Goal: Information Seeking & Learning: Learn about a topic

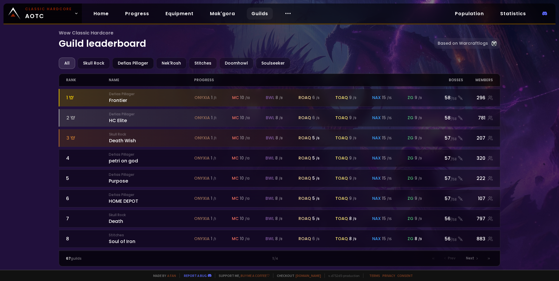
click at [125, 61] on div "Defias Pillager" at bounding box center [132, 63] width 41 height 11
click at [226, 66] on div "Doomhowl" at bounding box center [236, 63] width 34 height 11
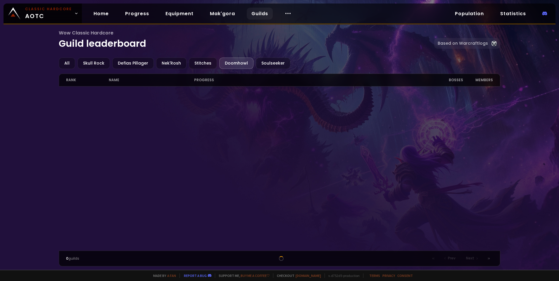
click at [224, 65] on div "Doomhowl" at bounding box center [236, 63] width 34 height 11
click at [274, 143] on div at bounding box center [279, 168] width 441 height 164
click at [139, 63] on div "Defias Pillager" at bounding box center [132, 63] width 41 height 11
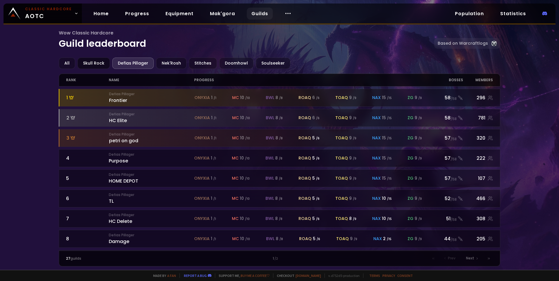
click at [91, 64] on div "Skull Rock" at bounding box center [93, 63] width 32 height 11
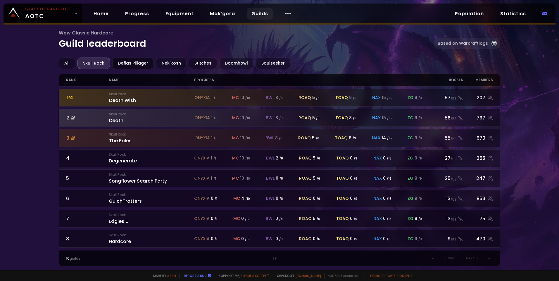
click at [130, 64] on div "Defias Pillager" at bounding box center [132, 63] width 41 height 11
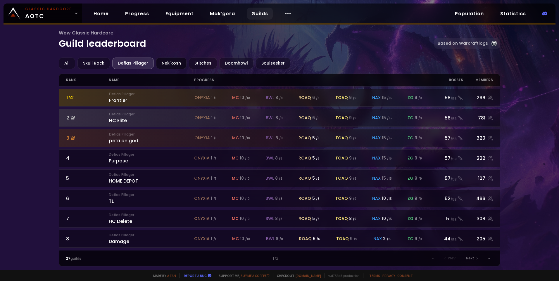
click at [167, 64] on div "Nek'Rosh" at bounding box center [171, 63] width 30 height 11
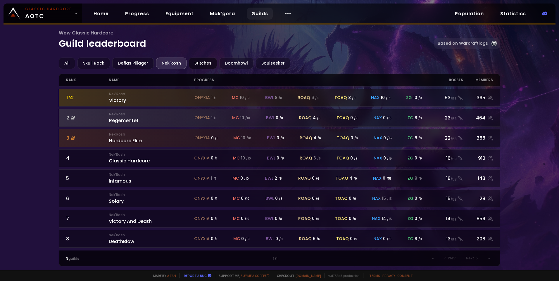
click at [205, 65] on div "Stitches" at bounding box center [203, 63] width 28 height 11
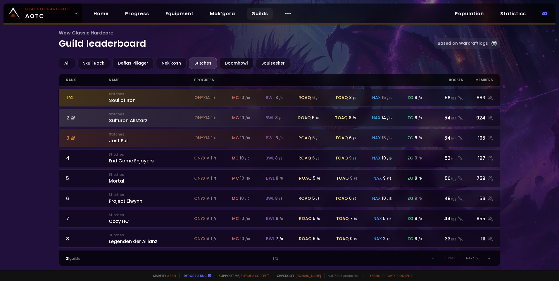
click at [231, 64] on div "Doomhowl" at bounding box center [236, 63] width 34 height 11
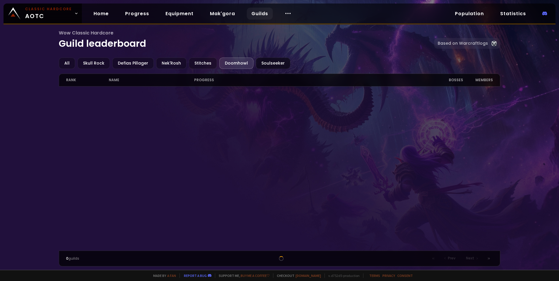
click at [263, 64] on div "Soulseeker" at bounding box center [273, 63] width 34 height 11
click at [203, 63] on div "Stitches" at bounding box center [203, 63] width 28 height 11
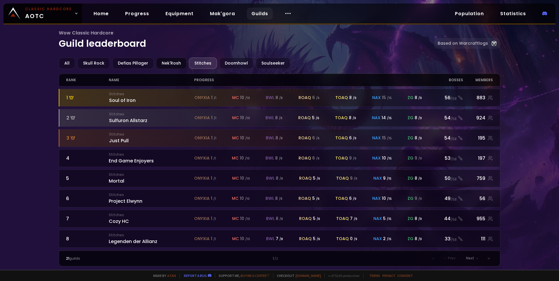
click at [171, 64] on div "Nek'Rosh" at bounding box center [171, 63] width 30 height 11
